Goal: Find specific page/section: Find specific page/section

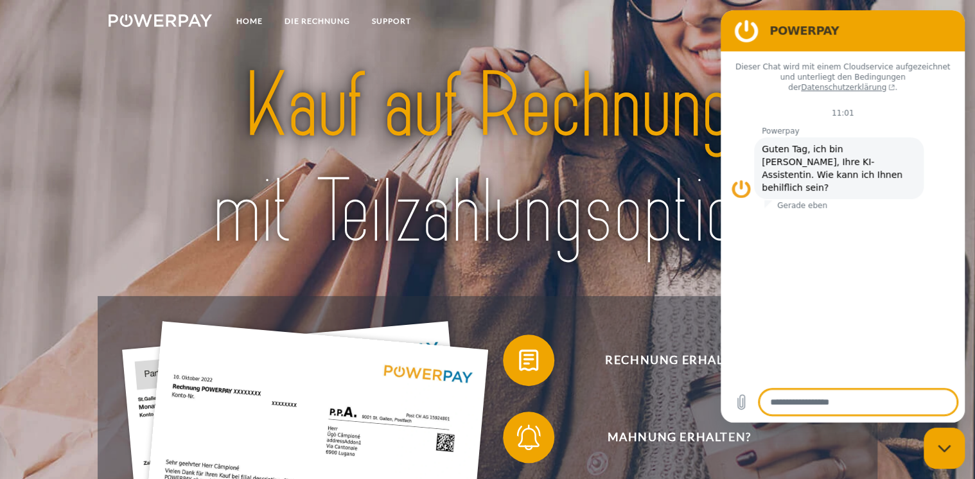
click at [946, 451] on icon "Messaging-Fenster schließen" at bounding box center [943, 448] width 13 height 8
type textarea "*"
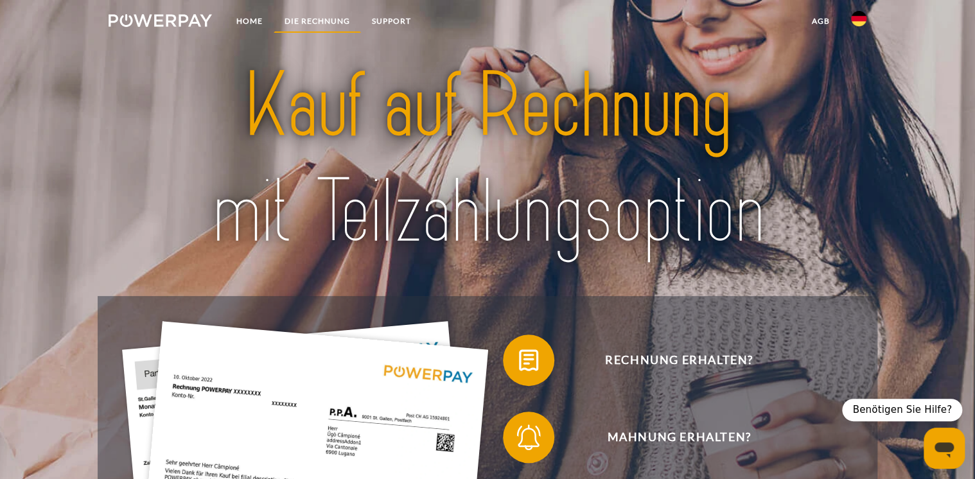
click at [316, 21] on link "DIE RECHNUNG" at bounding box center [316, 21] width 87 height 23
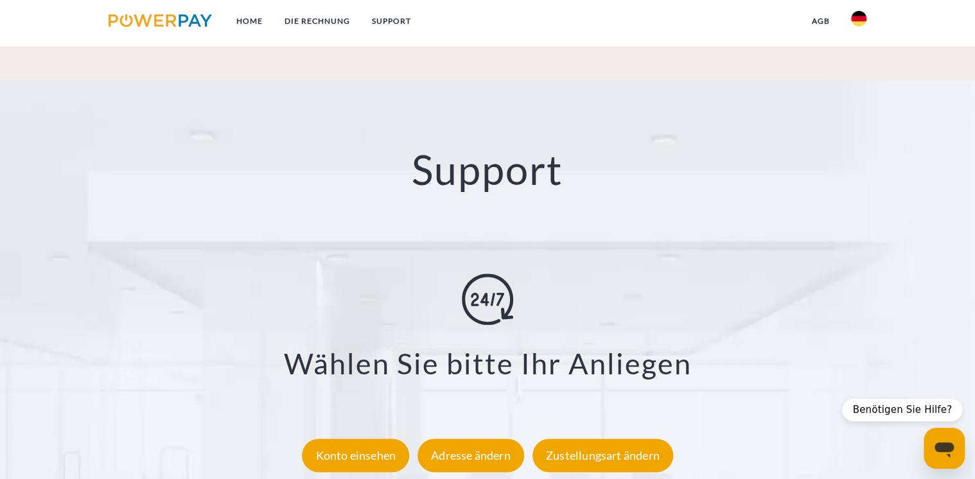
scroll to position [2389, 0]
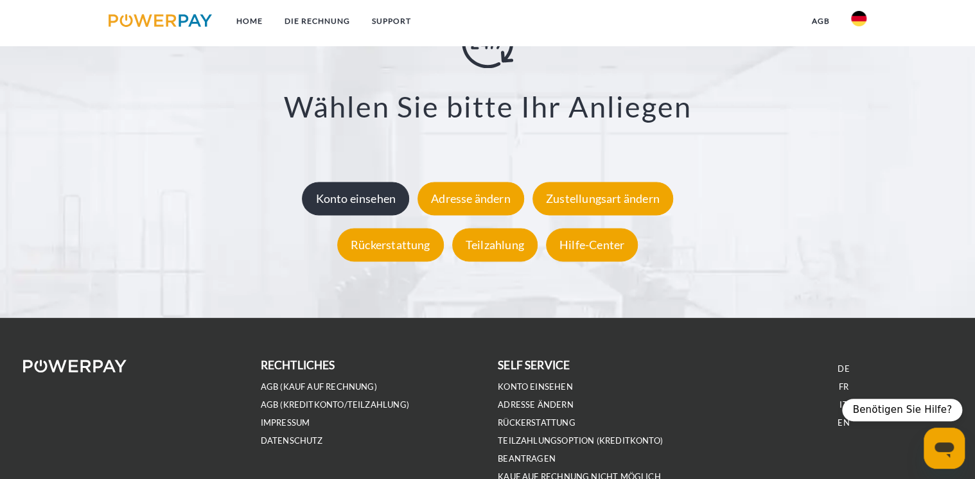
click at [370, 205] on div "Konto einsehen" at bounding box center [355, 198] width 107 height 33
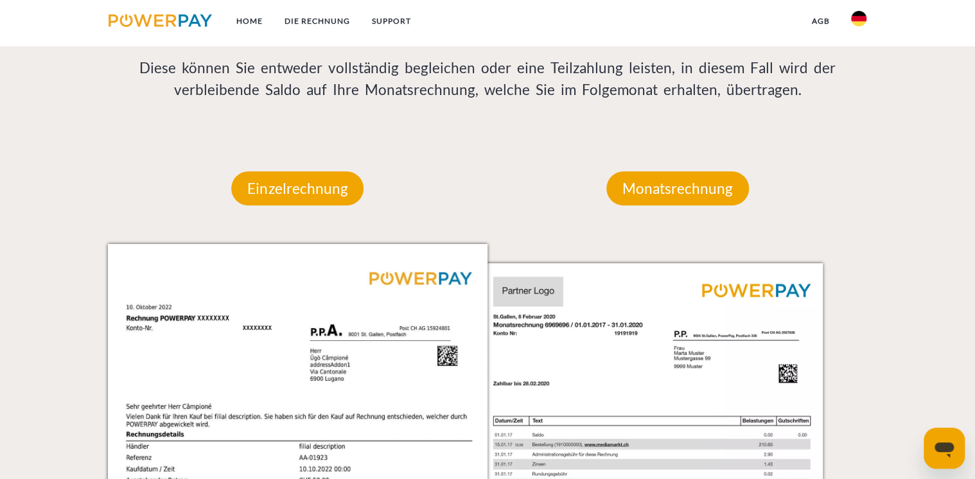
scroll to position [1079, 0]
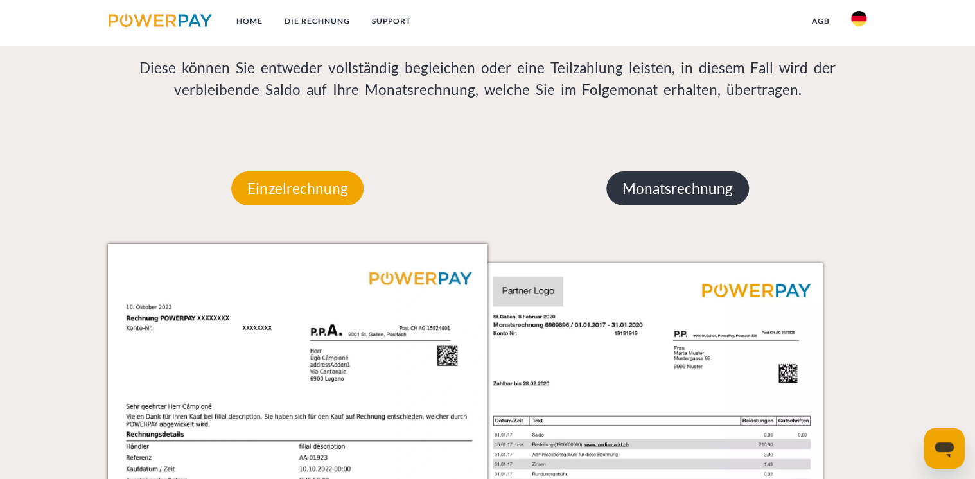
click at [704, 184] on p "Monatsrechnung" at bounding box center [677, 188] width 143 height 35
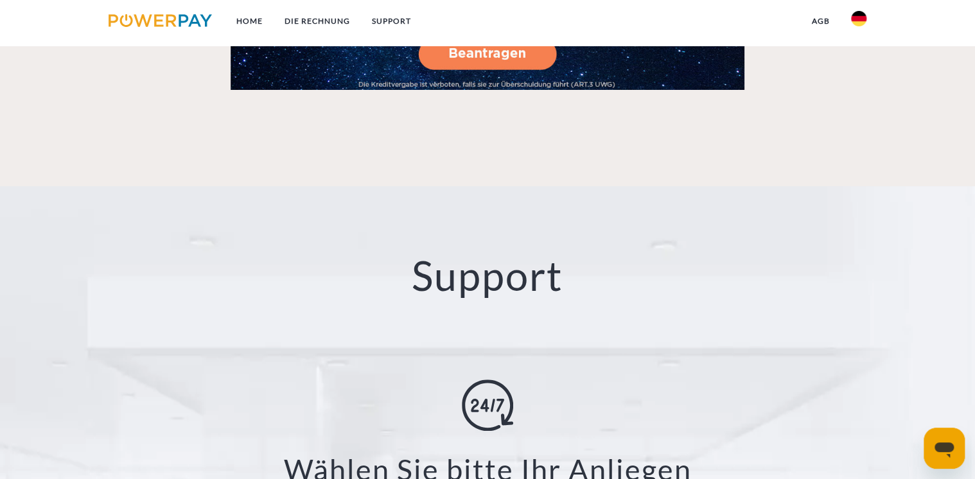
scroll to position [2209, 0]
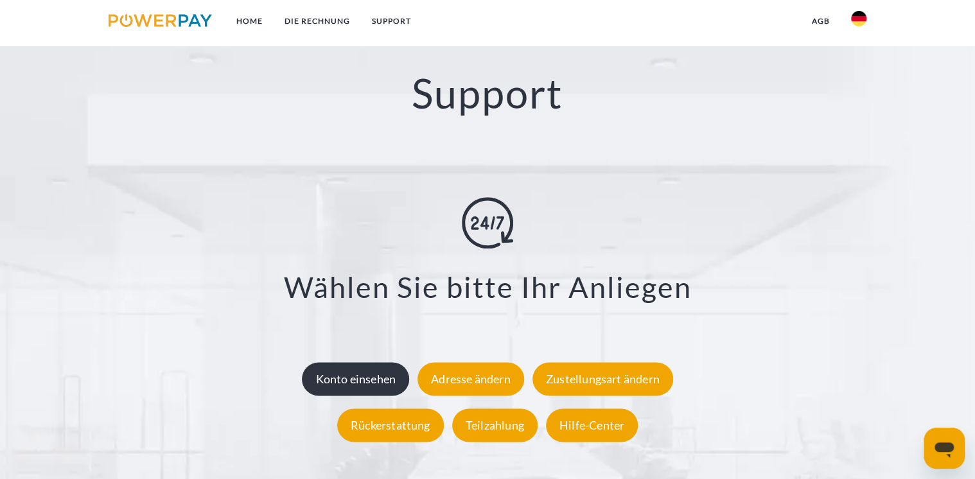
click at [365, 385] on div "Konto einsehen" at bounding box center [355, 379] width 107 height 33
